Goal: Task Accomplishment & Management: Manage account settings

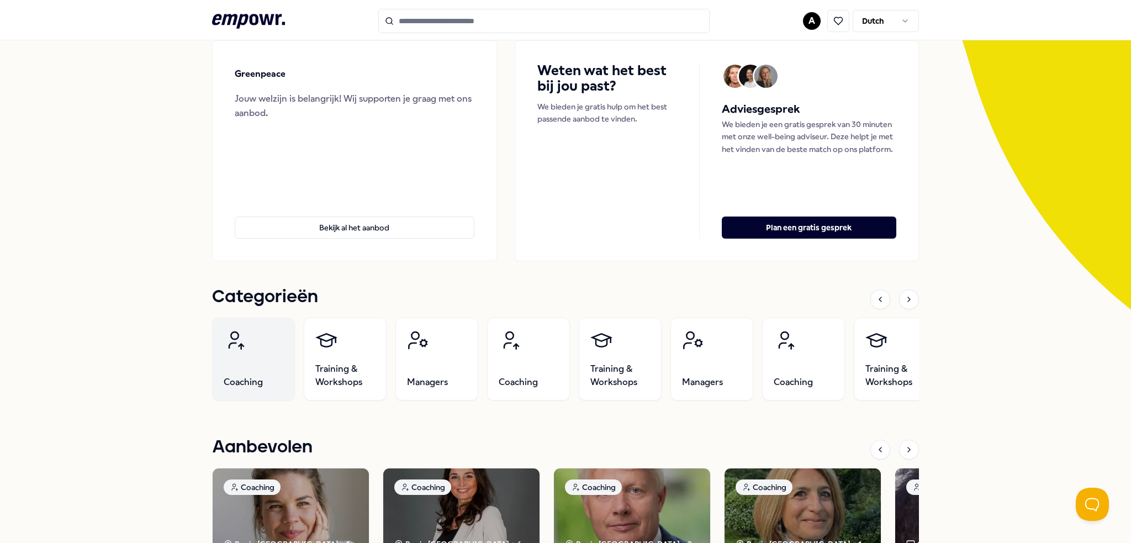
scroll to position [276, 0]
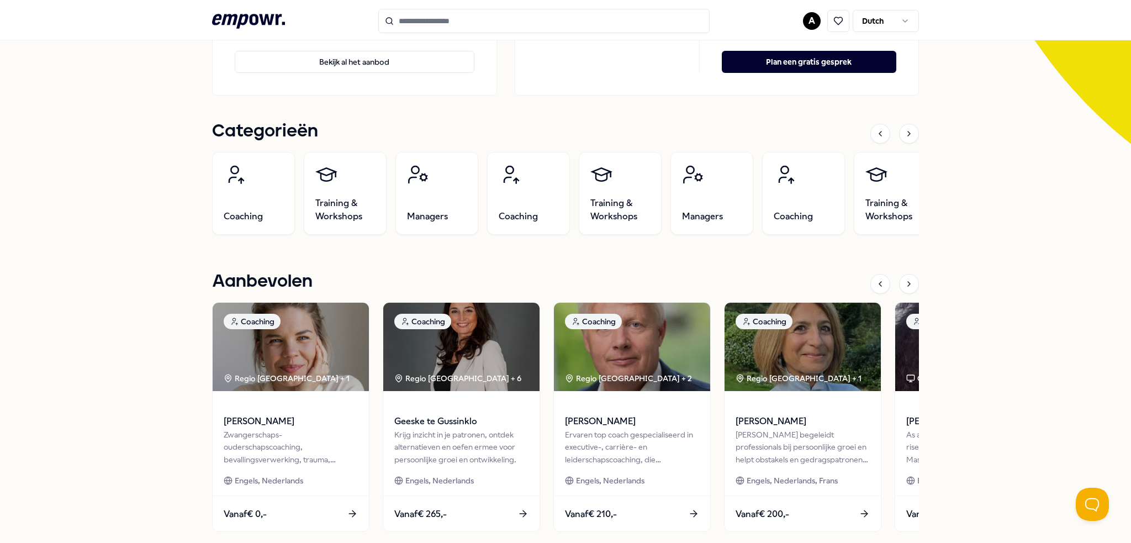
click at [981, 430] on div "Greenpeace Jouw welzijn is belangrijk! Wij supporten je graag met ons aanbod. B…" at bounding box center [565, 458] width 1131 height 1327
click at [1096, 396] on div "Greenpeace Jouw welzijn is belangrijk! Wij supporten je graag met ons aanbod. B…" at bounding box center [565, 458] width 1131 height 1327
click at [904, 282] on icon at bounding box center [908, 283] width 9 height 9
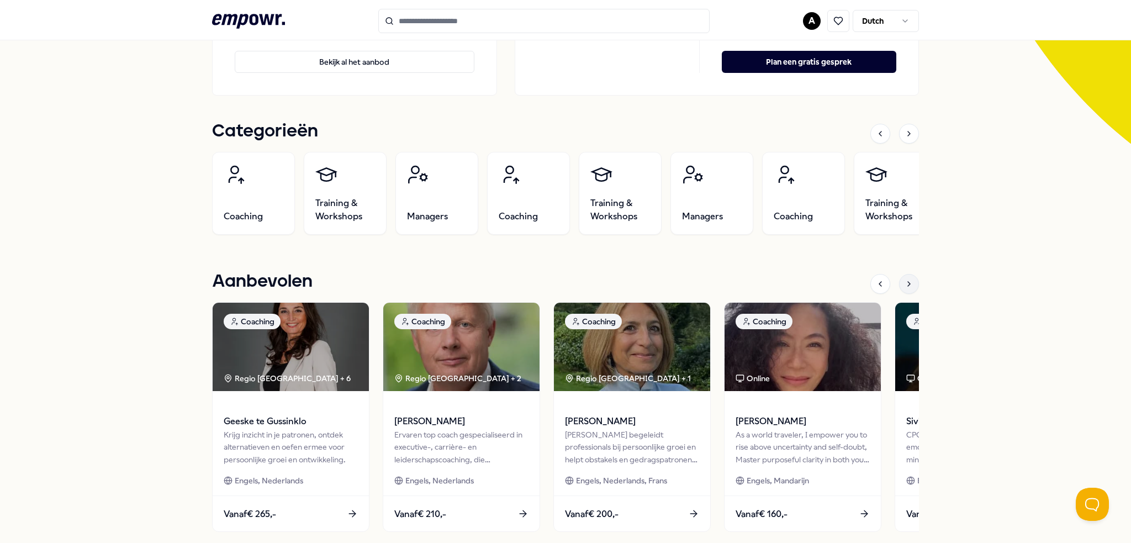
click at [904, 282] on icon at bounding box center [908, 283] width 9 height 9
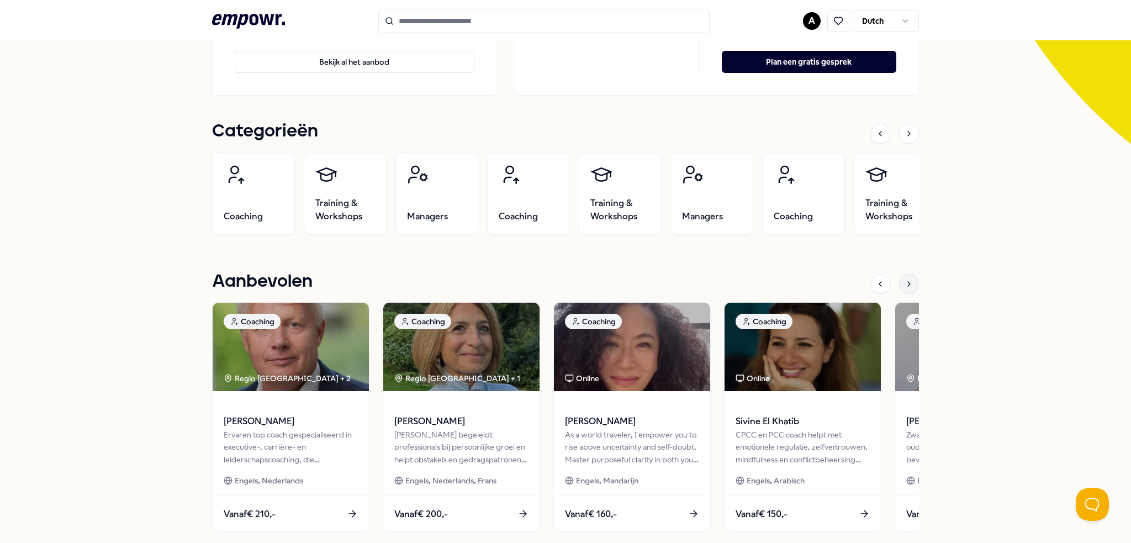
click at [904, 282] on icon at bounding box center [908, 283] width 9 height 9
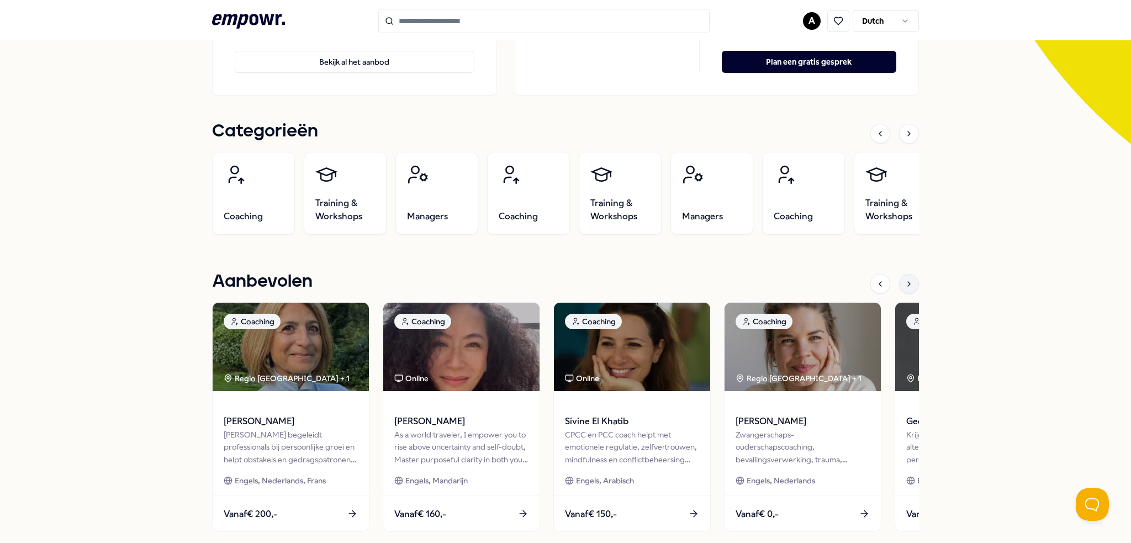
click at [904, 282] on icon at bounding box center [908, 283] width 9 height 9
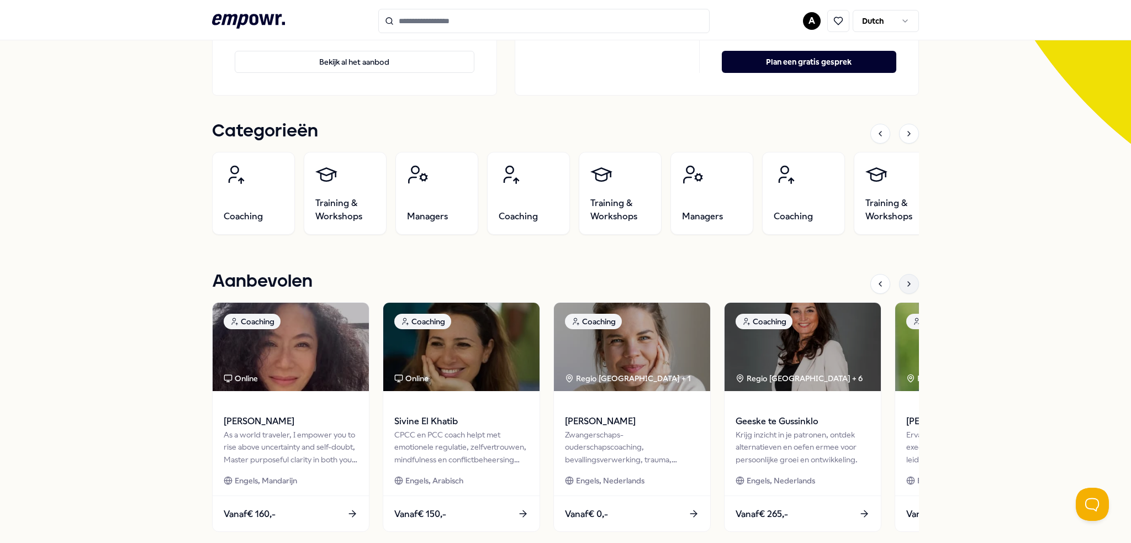
click at [904, 282] on icon at bounding box center [908, 283] width 9 height 9
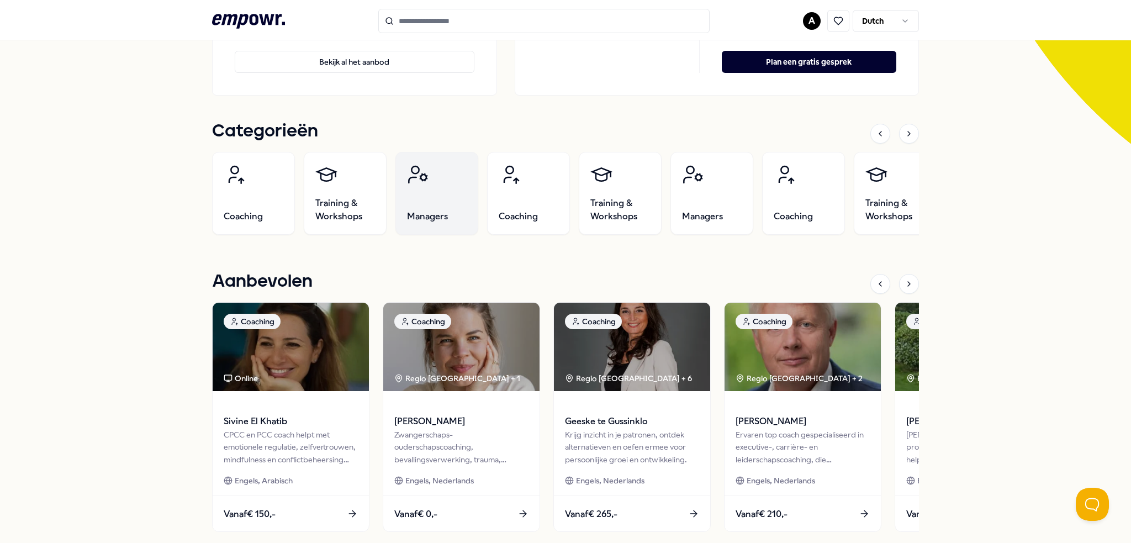
scroll to position [0, 0]
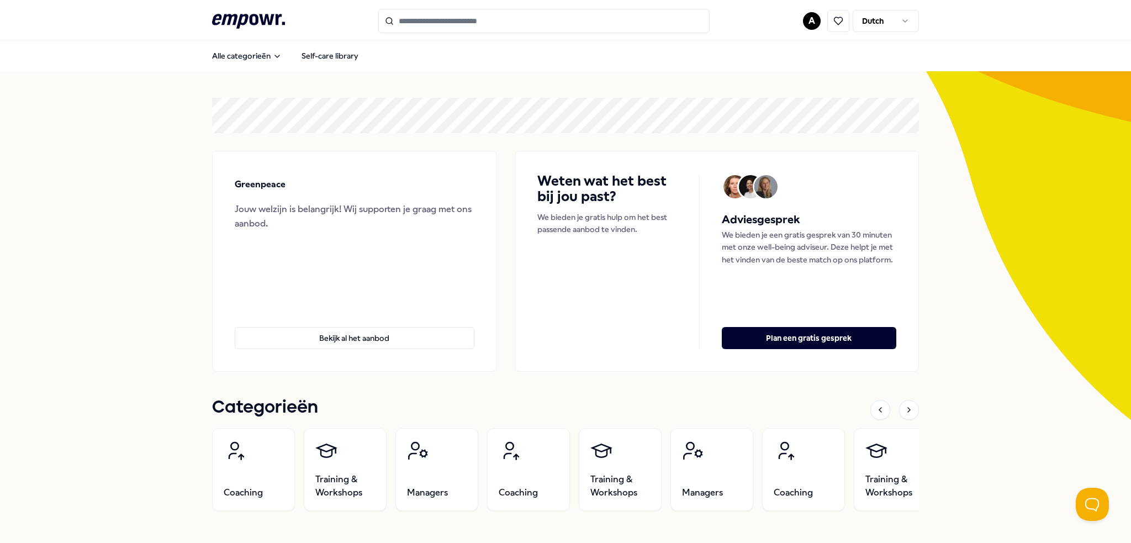
click at [897, 22] on html ".empowr-logo_svg__cls-1{fill:#03032f} A Dutch Alle categorieën Self-care librar…" at bounding box center [565, 271] width 1131 height 543
click at [806, 19] on html ".empowr-logo_svg__cls-1{fill:#03032f} A Dutch Alle categorieën Self-care librar…" at bounding box center [565, 271] width 1131 height 543
click at [771, 157] on div "Log uit" at bounding box center [807, 158] width 109 height 32
